Goal: Information Seeking & Learning: Learn about a topic

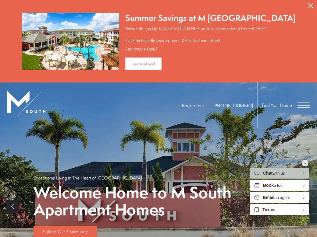
click at [304, 163] on icon "Minimize" at bounding box center [305, 164] width 2 height 2
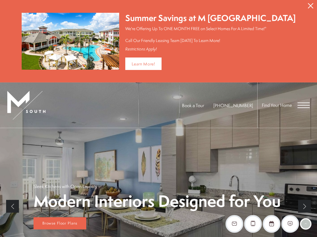
click at [302, 96] on div "Find Your Home" at bounding box center [283, 105] width 52 height 45
click at [302, 103] on span "Open Menu" at bounding box center [303, 105] width 12 height 5
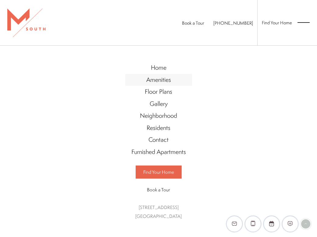
click at [156, 84] on span "Amenities" at bounding box center [158, 80] width 25 height 8
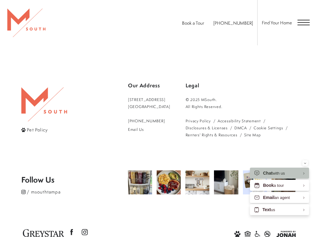
scroll to position [536, 0]
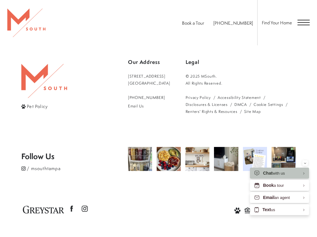
click at [301, 23] on span "Open Menu" at bounding box center [303, 22] width 12 height 1
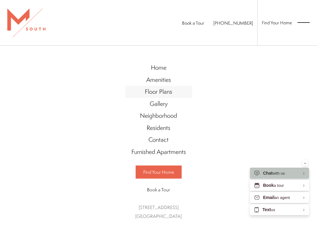
click at [153, 92] on span "Floor Plans" at bounding box center [158, 91] width 27 height 8
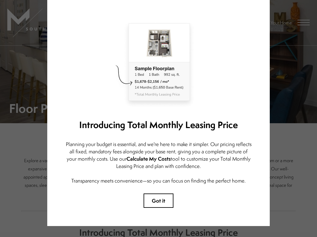
scroll to position [39, 0]
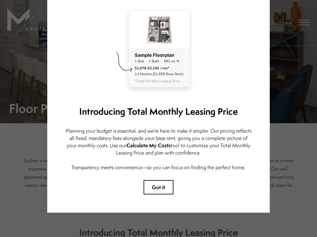
click at [150, 180] on div "Introducing Total Monthly Leasing Price Planning your budget is essential, and …" at bounding box center [158, 99] width 222 height 228
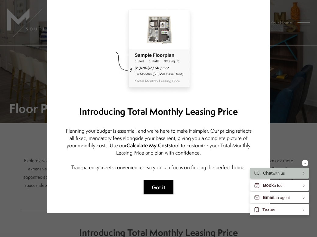
click at [150, 182] on button "Got it" at bounding box center [158, 187] width 30 height 14
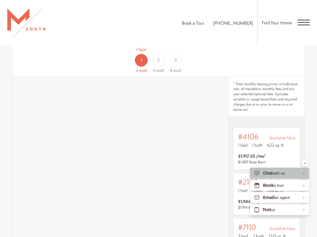
scroll to position [273, 0]
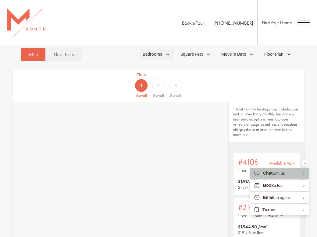
click at [164, 60] on div "Bedrooms" at bounding box center [156, 54] width 35 height 10
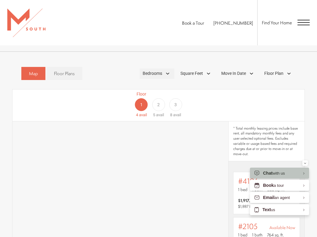
click at [163, 74] on div "Bedrooms" at bounding box center [156, 74] width 35 height 10
click at [137, 91] on span "1 Bedroom" at bounding box center [145, 90] width 30 height 7
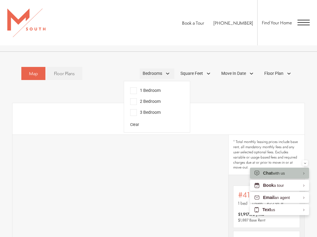
click at [163, 75] on div "Bedrooms" at bounding box center [156, 74] width 35 height 10
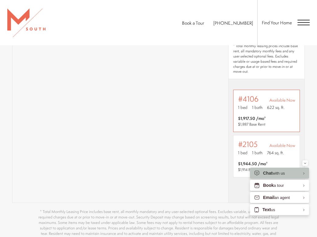
scroll to position [308, 0]
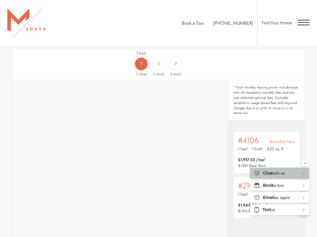
click at [163, 62] on div "2" at bounding box center [158, 64] width 13 height 13
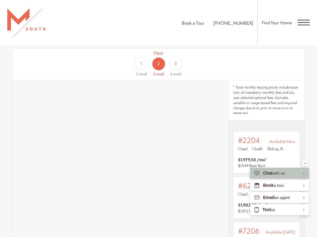
click at [159, 65] on div "Floor 1 2 avail Floor 2 3 avail Floor 3 4 avail" at bounding box center [278, 63] width 292 height 27
click at [169, 64] on div "Floor 3 4 avail" at bounding box center [175, 63] width 17 height 27
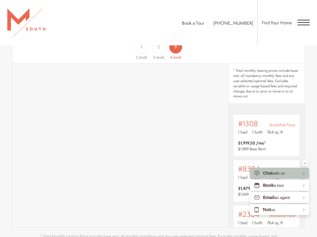
scroll to position [325, 0]
